Goal: Find specific page/section

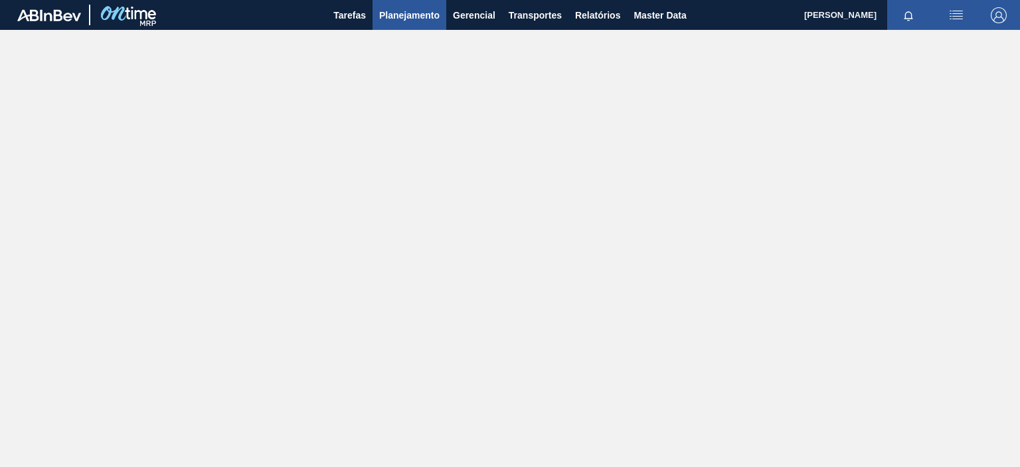
click at [396, 21] on span "Planejamento" at bounding box center [409, 15] width 60 height 16
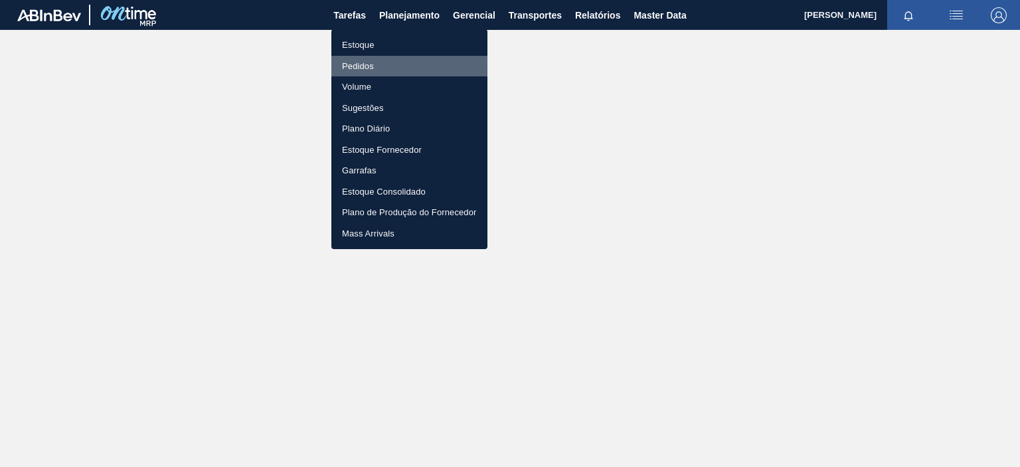
click at [369, 68] on li "Pedidos" at bounding box center [409, 66] width 156 height 21
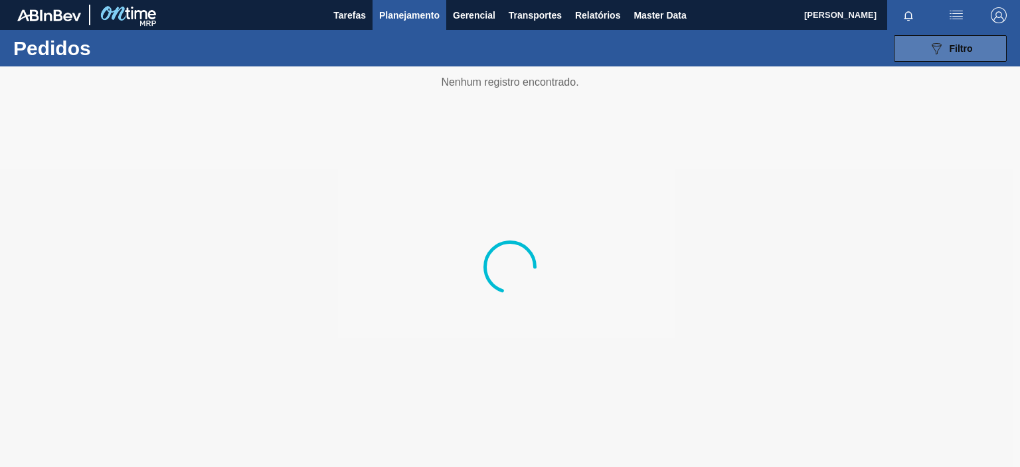
click at [915, 50] on button "089F7B8B-B2A5-4AFE-B5C0-19BA573D28AC Filtro" at bounding box center [950, 48] width 113 height 27
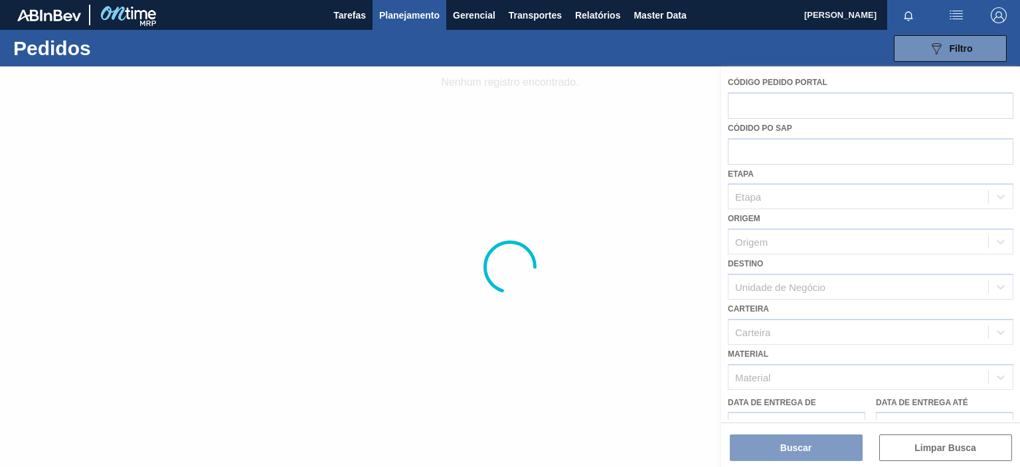
click at [805, 371] on div at bounding box center [510, 266] width 1020 height 400
drag, startPoint x: 996, startPoint y: 374, endPoint x: 979, endPoint y: 379, distance: 18.1
click at [995, 374] on div at bounding box center [510, 266] width 1020 height 400
drag, startPoint x: 0, startPoint y: 238, endPoint x: 0, endPoint y: 228, distance: 10.0
click at [0, 242] on div at bounding box center [510, 266] width 1020 height 400
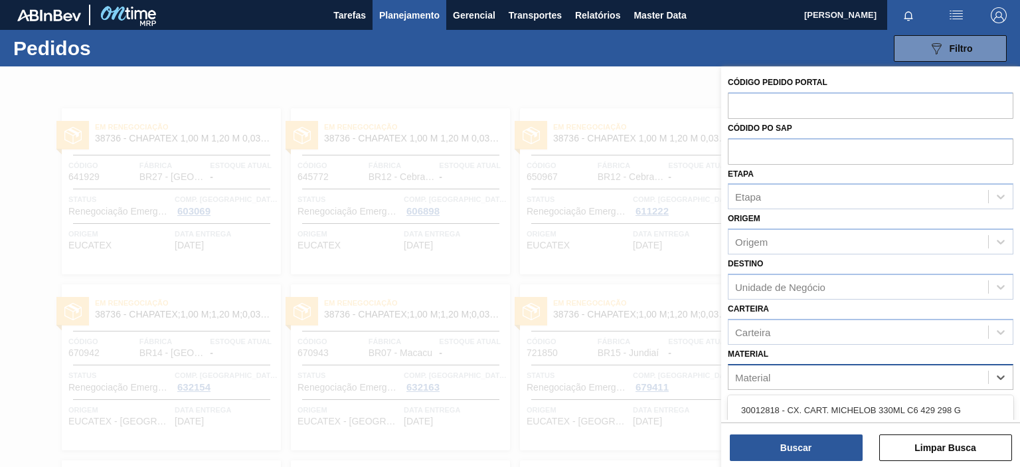
click at [840, 374] on div "Material" at bounding box center [858, 376] width 260 height 19
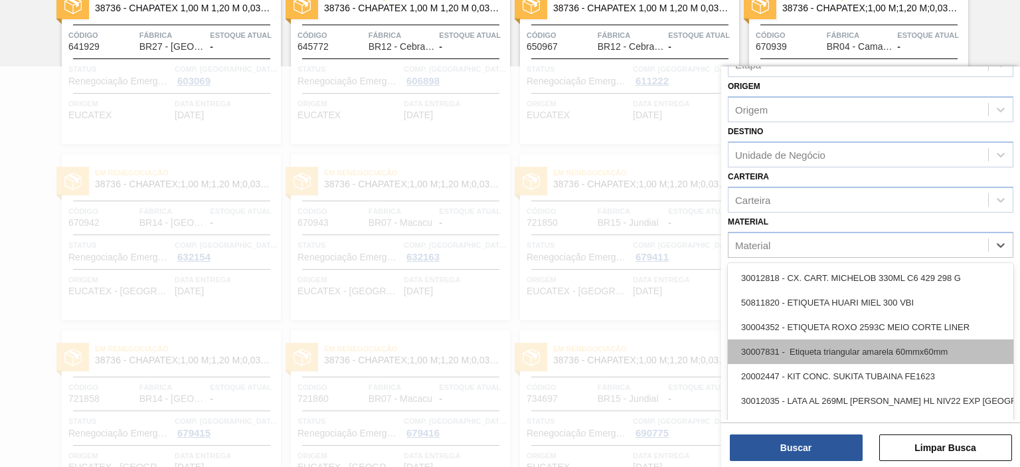
scroll to position [133, 0]
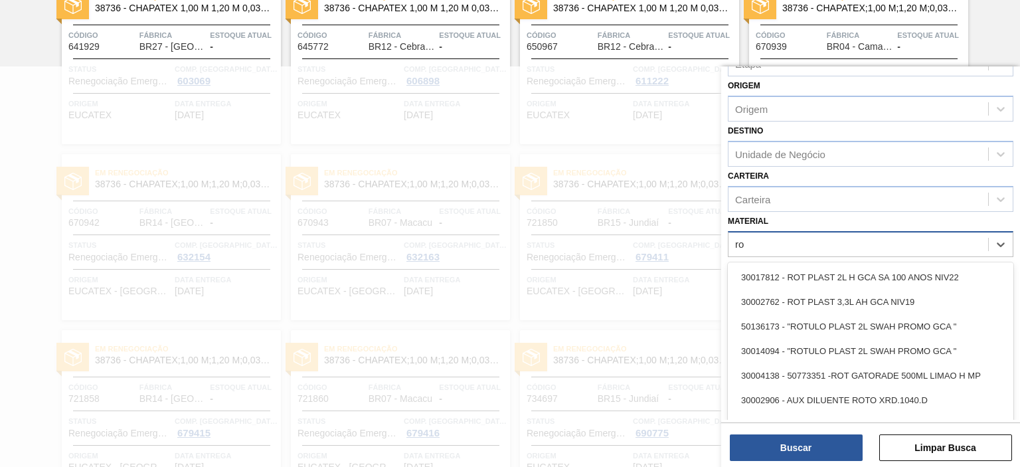
type input "r"
type input "pure gol"
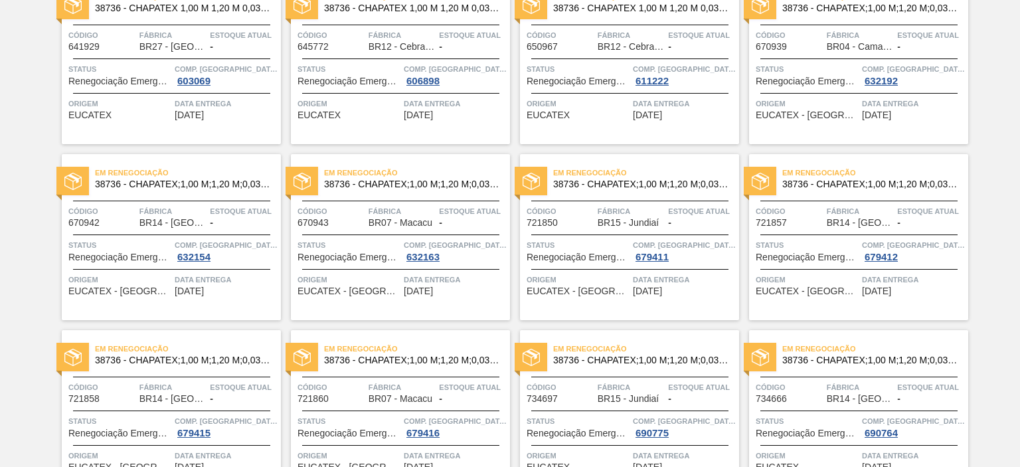
scroll to position [88, 0]
